Goal: Information Seeking & Learning: Learn about a topic

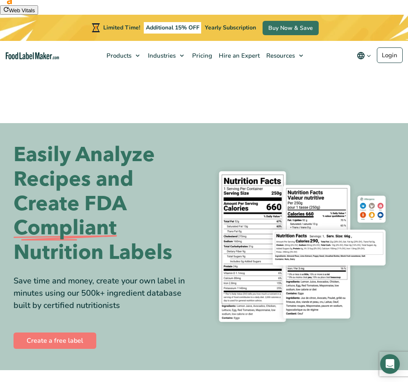
click at [95, 187] on h1 "Easily Analyze Recipes and Create FDA Compliant Nutrition Labels" at bounding box center [106, 204] width 184 height 122
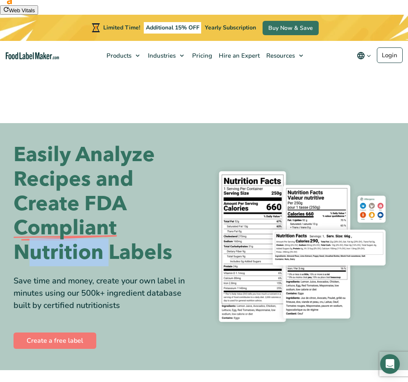
click at [95, 187] on h1 "Easily Analyze Recipes and Create FDA Compliant Nutrition Labels" at bounding box center [106, 204] width 184 height 122
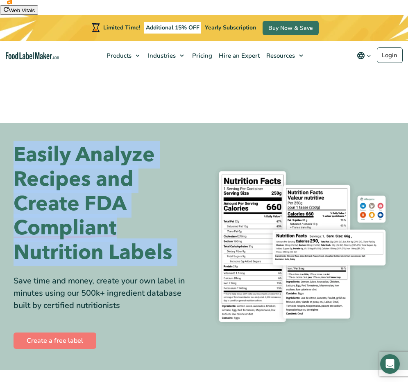
click at [95, 187] on h1 "Easily Analyze Recipes and Create FDA Compliant Nutrition Labels" at bounding box center [106, 204] width 184 height 122
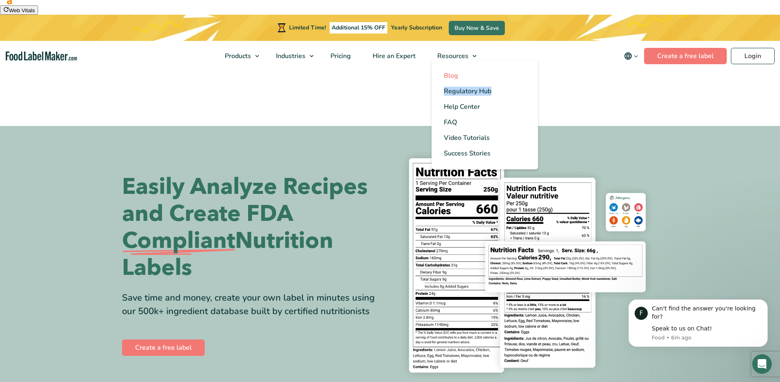
click at [407, 74] on span "Blog" at bounding box center [451, 75] width 14 height 9
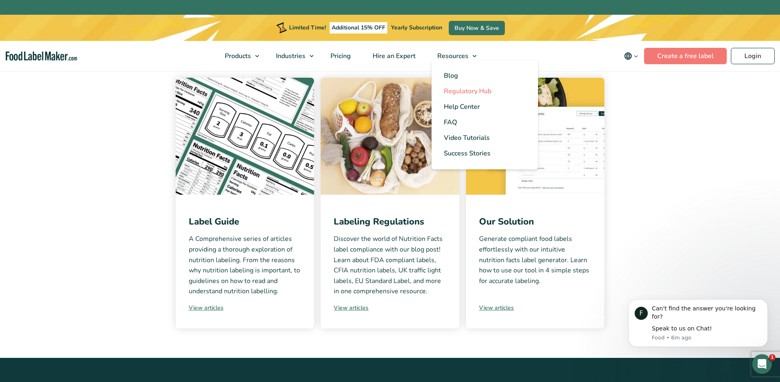
click at [471, 89] on span "Regulatory Hub" at bounding box center [467, 91] width 47 height 9
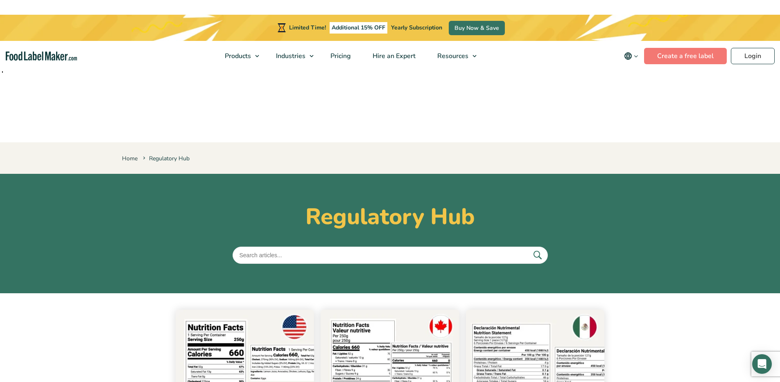
scroll to position [231, 0]
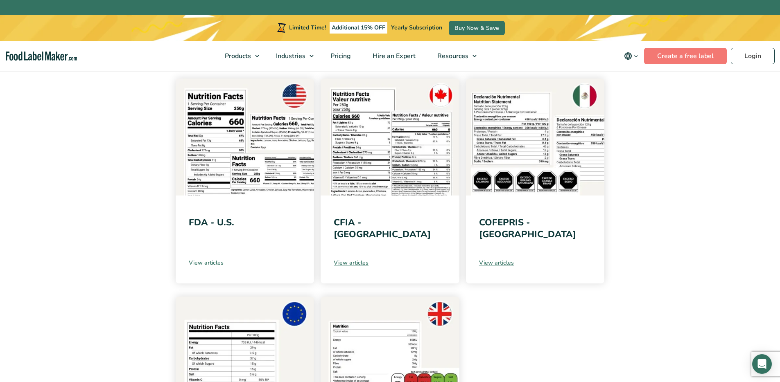
click at [208, 259] on link "View articles" at bounding box center [245, 263] width 113 height 9
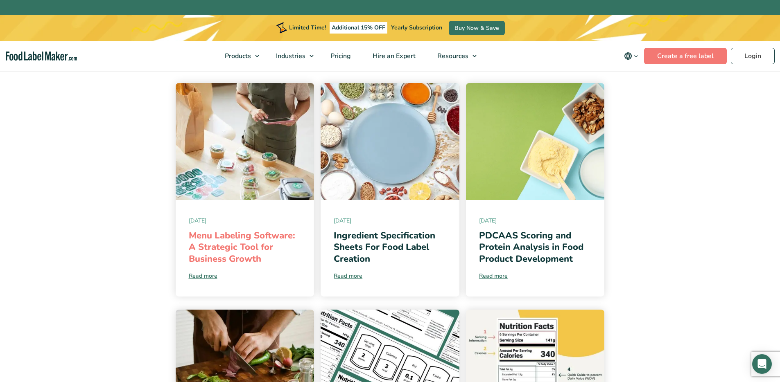
click at [237, 230] on link "Menu Labeling Software: A Strategic Tool for Business Growth" at bounding box center [242, 248] width 106 height 36
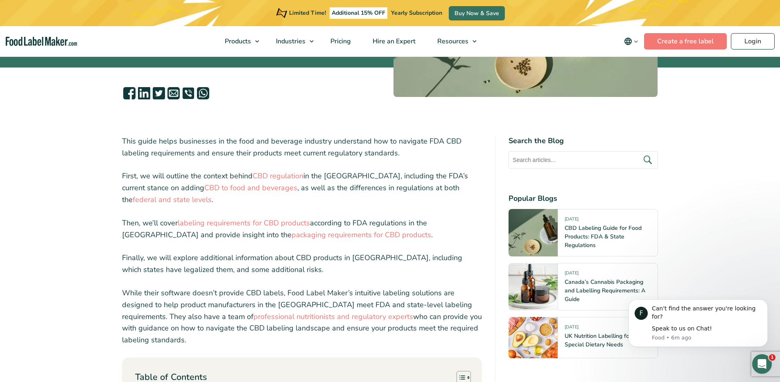
scroll to position [205, 0]
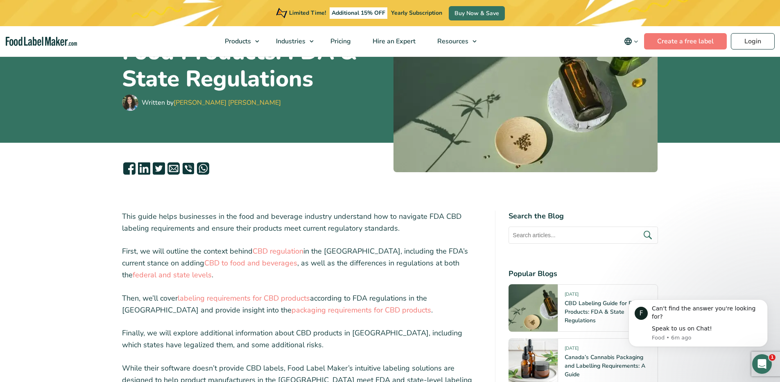
drag, startPoint x: 154, startPoint y: 142, endPoint x: 274, endPoint y: 343, distance: 234.0
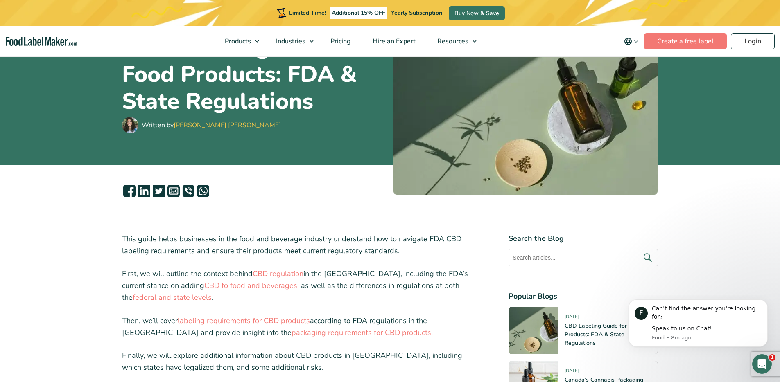
scroll to position [176, 0]
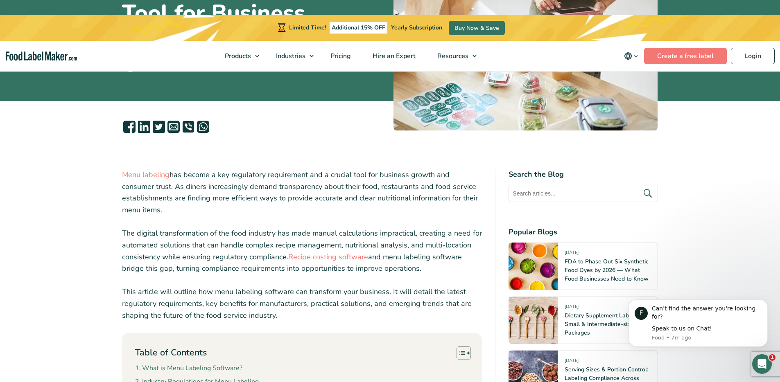
scroll to position [240, 0]
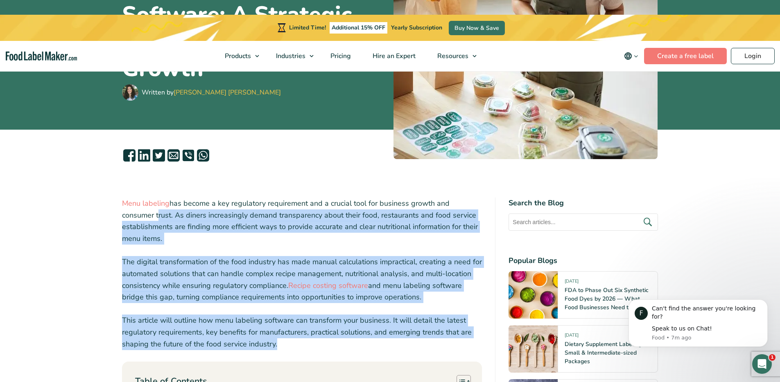
drag, startPoint x: 273, startPoint y: 273, endPoint x: 113, endPoint y: 138, distance: 209.5
click at [197, 198] on p "Menu labeling has become a key regulatory requirement and a crucial tool for bu…" at bounding box center [302, 221] width 360 height 47
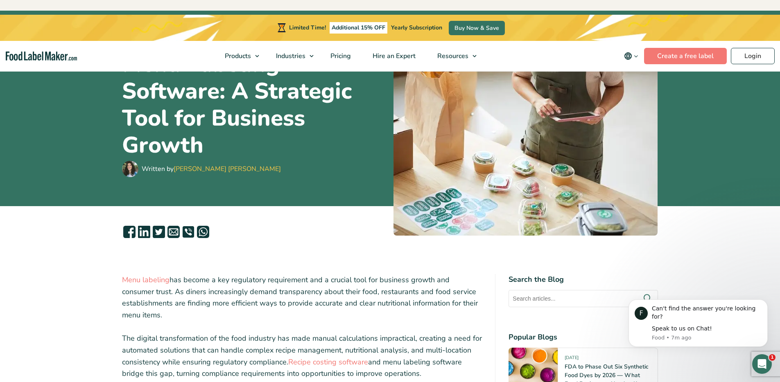
scroll to position [131, 0]
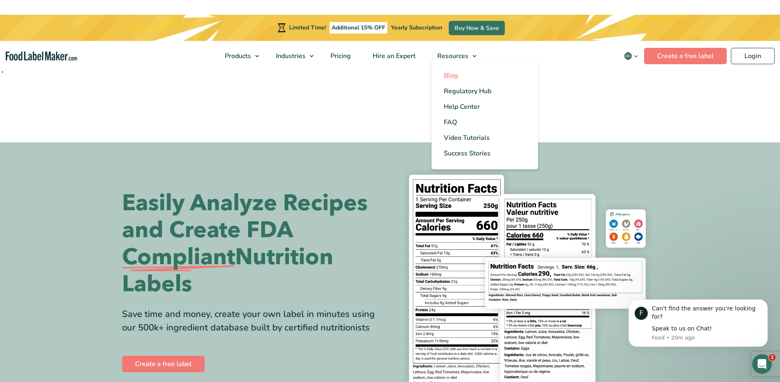
click at [456, 74] on span "Blog" at bounding box center [451, 75] width 14 height 9
